Goal: Task Accomplishment & Management: Manage account settings

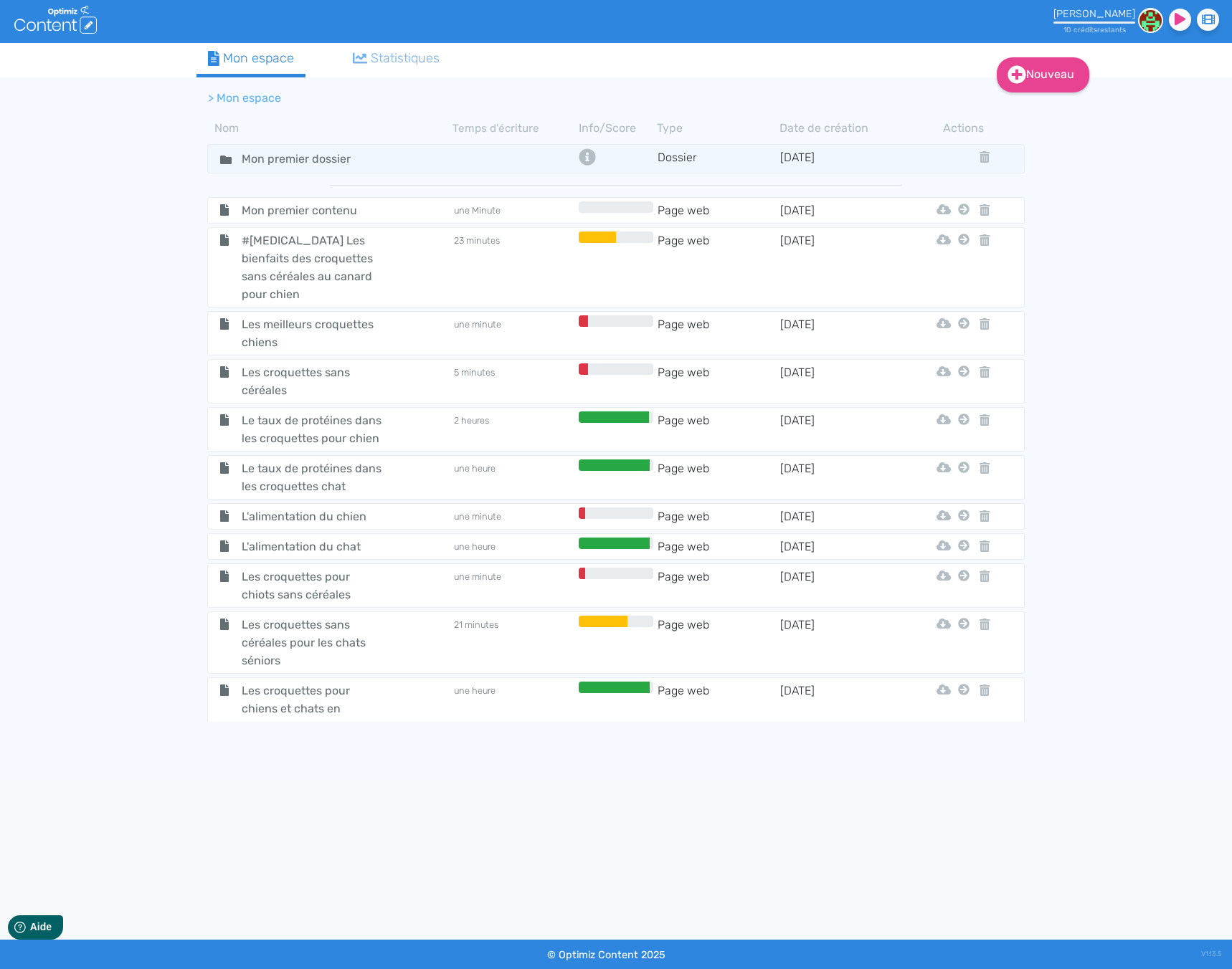
click at [1088, 14] on div "[PERSON_NAME]" at bounding box center [1094, 14] width 82 height 12
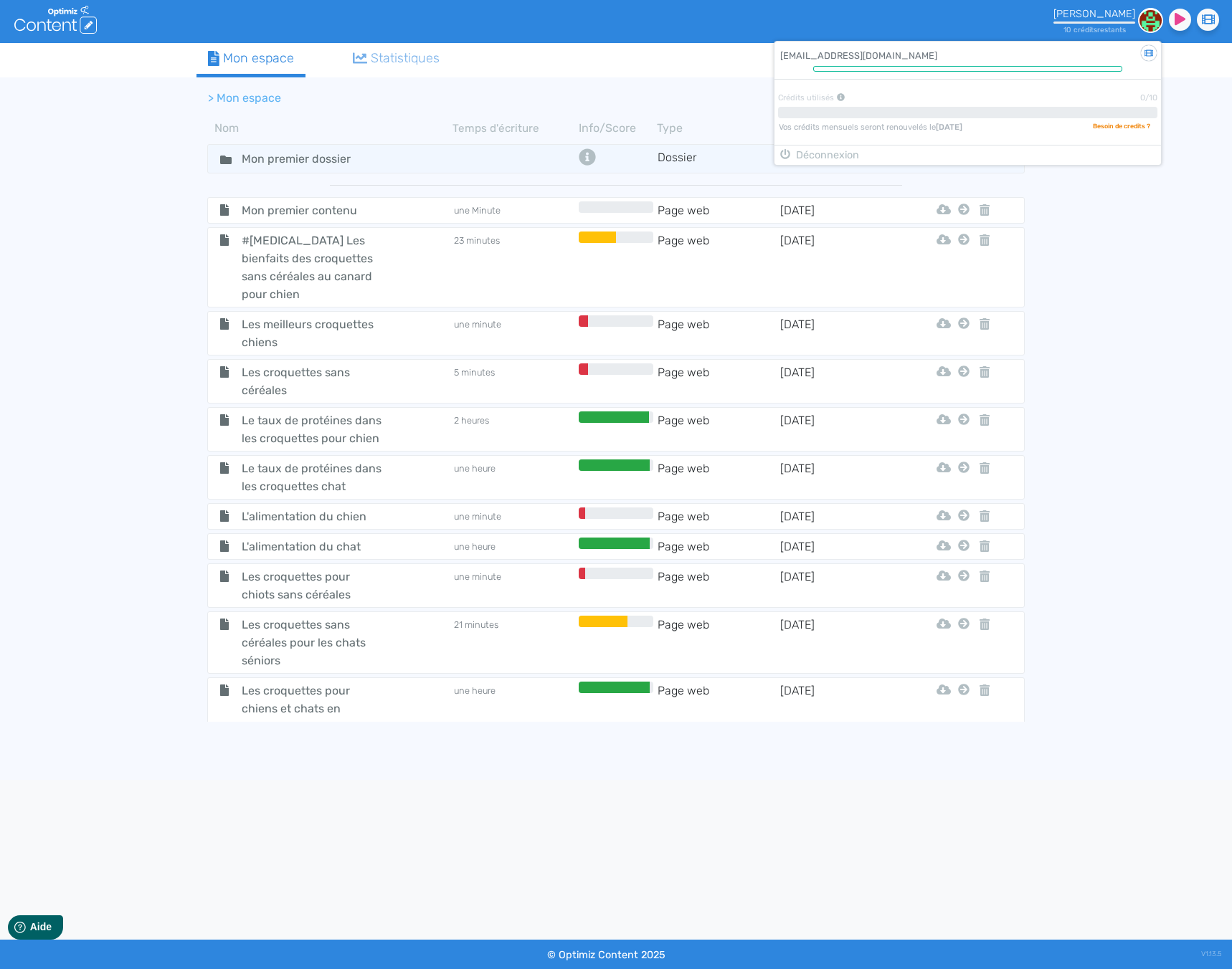
click at [1088, 14] on div "[PERSON_NAME]" at bounding box center [1094, 14] width 82 height 12
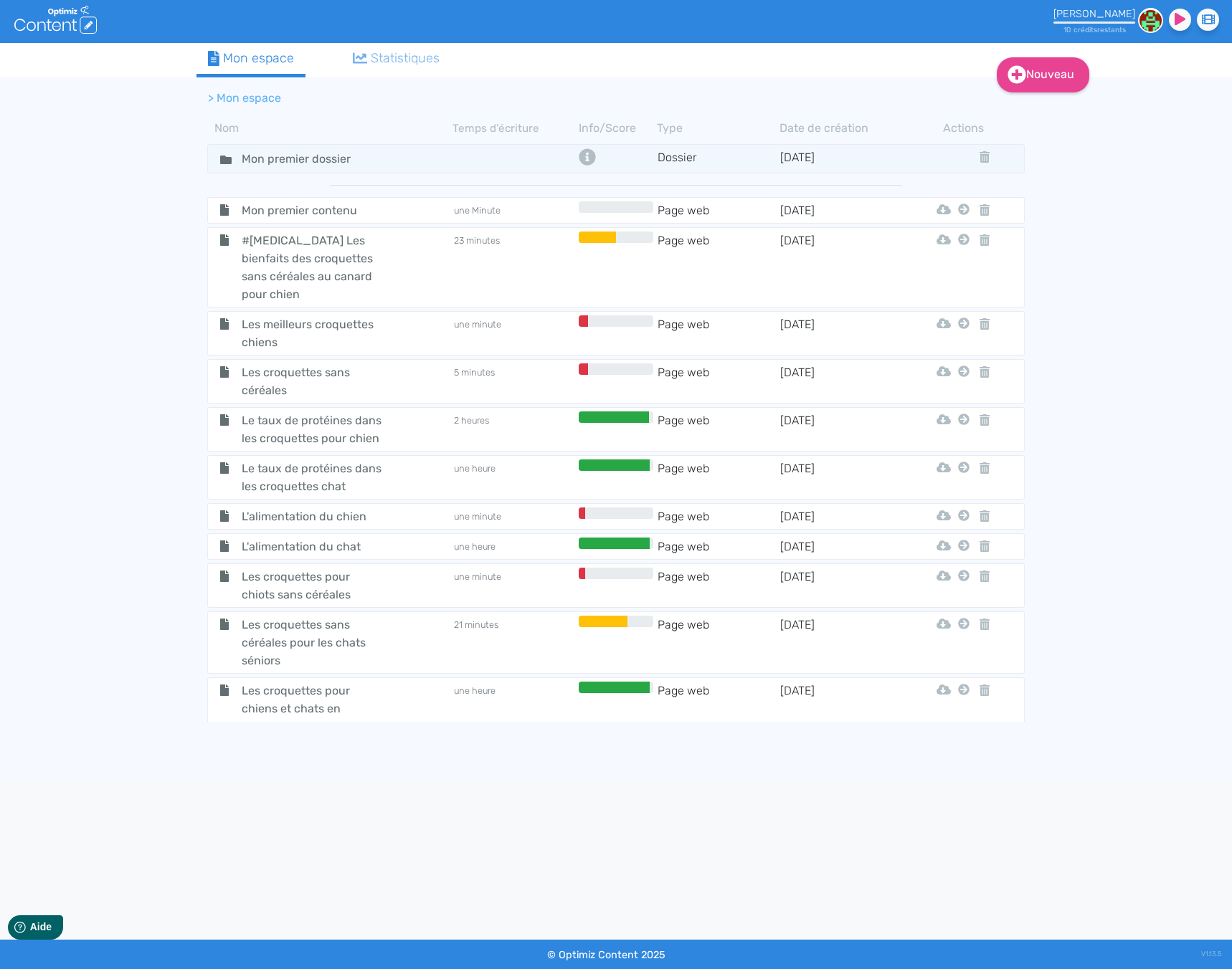
click at [1085, 25] on small "10 crédit s restant s" at bounding box center [1094, 30] width 62 height 10
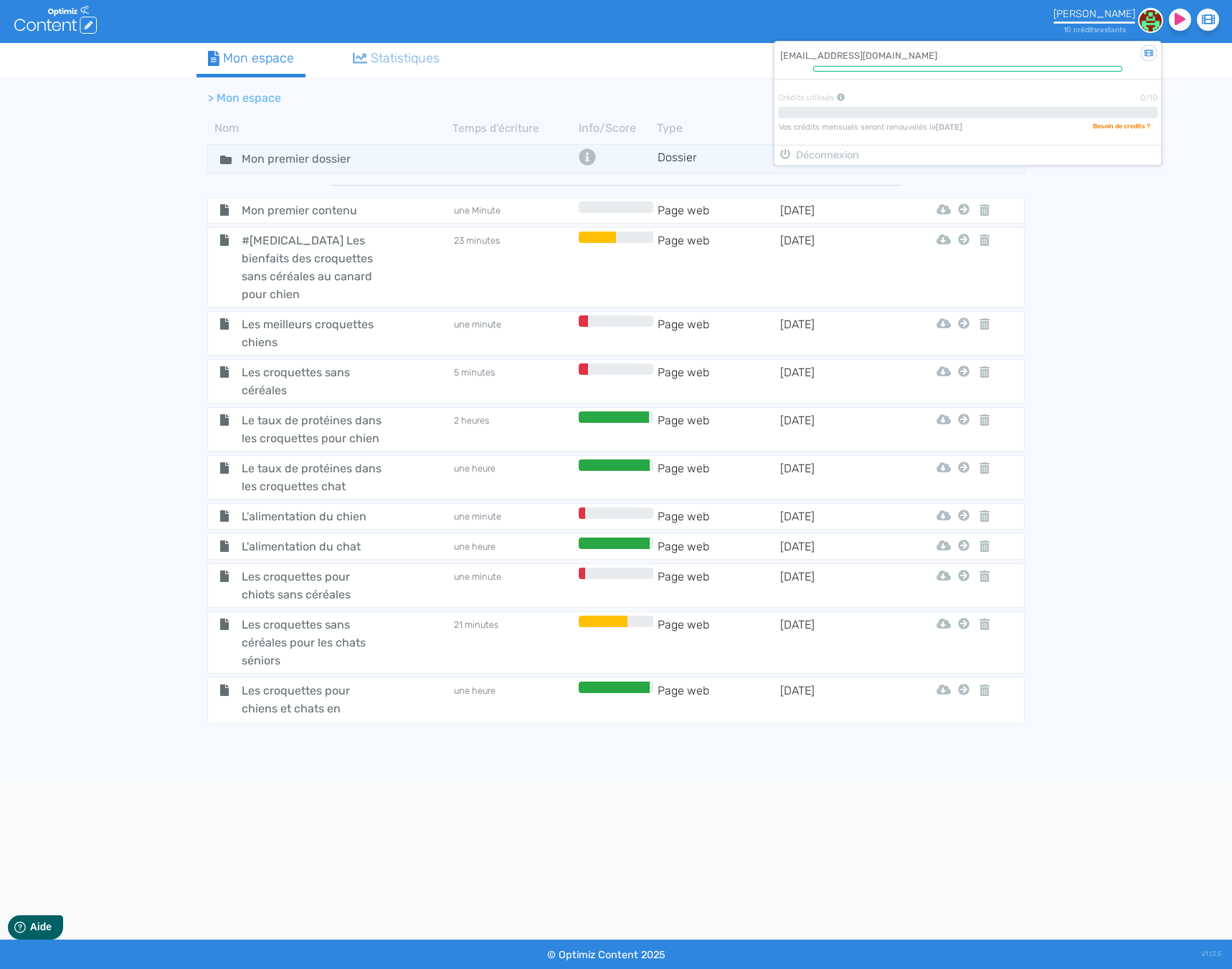
click at [1114, 416] on div "Nouveau Contenu Dossier Mon espace Statistiques > Mon espace Nom Temps d'écritu…" at bounding box center [616, 411] width 1232 height 737
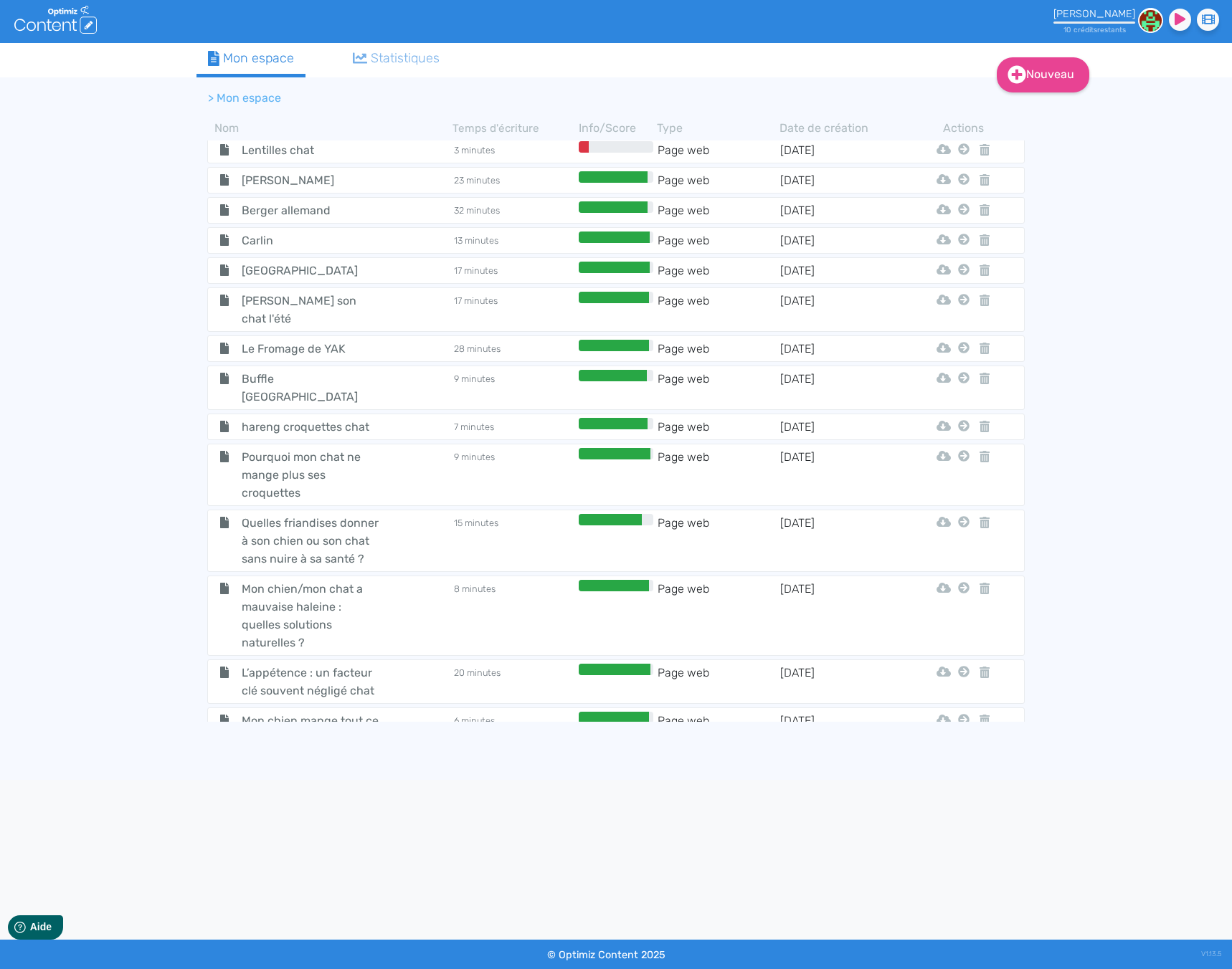
scroll to position [4609, 0]
